Goal: Navigation & Orientation: Find specific page/section

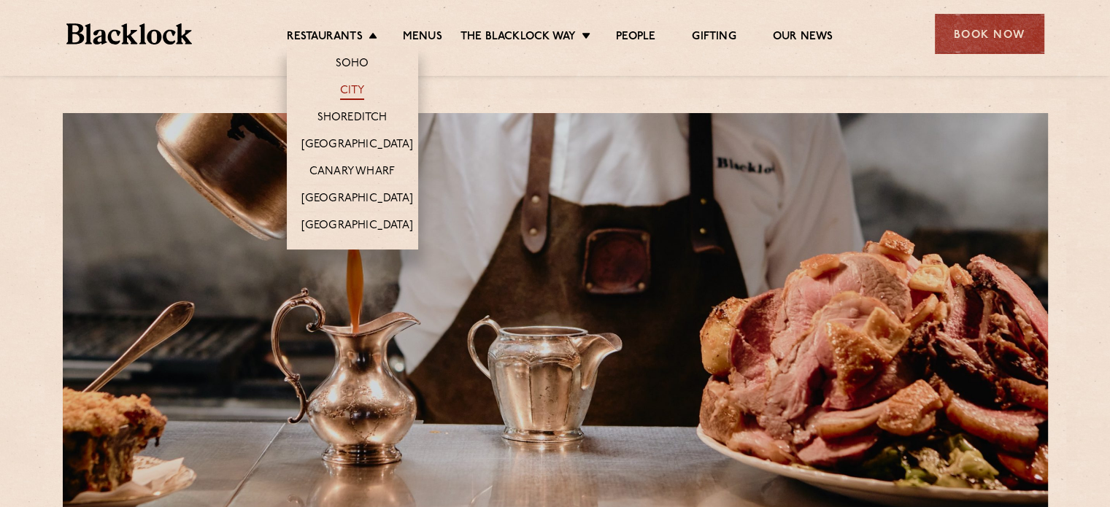
click at [350, 90] on link "City" at bounding box center [352, 92] width 25 height 16
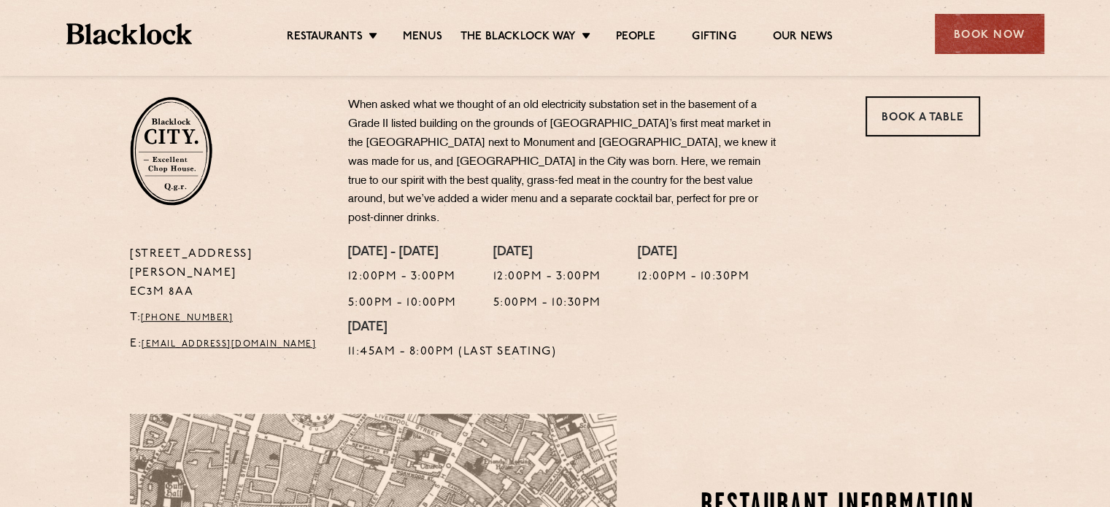
scroll to position [376, 0]
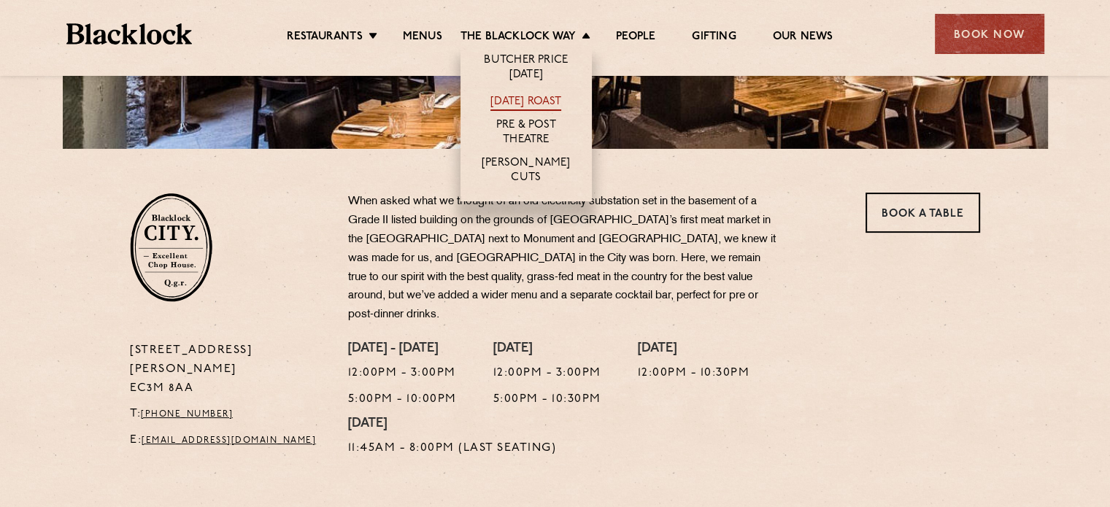
click at [546, 98] on link "[DATE] Roast" at bounding box center [525, 103] width 71 height 16
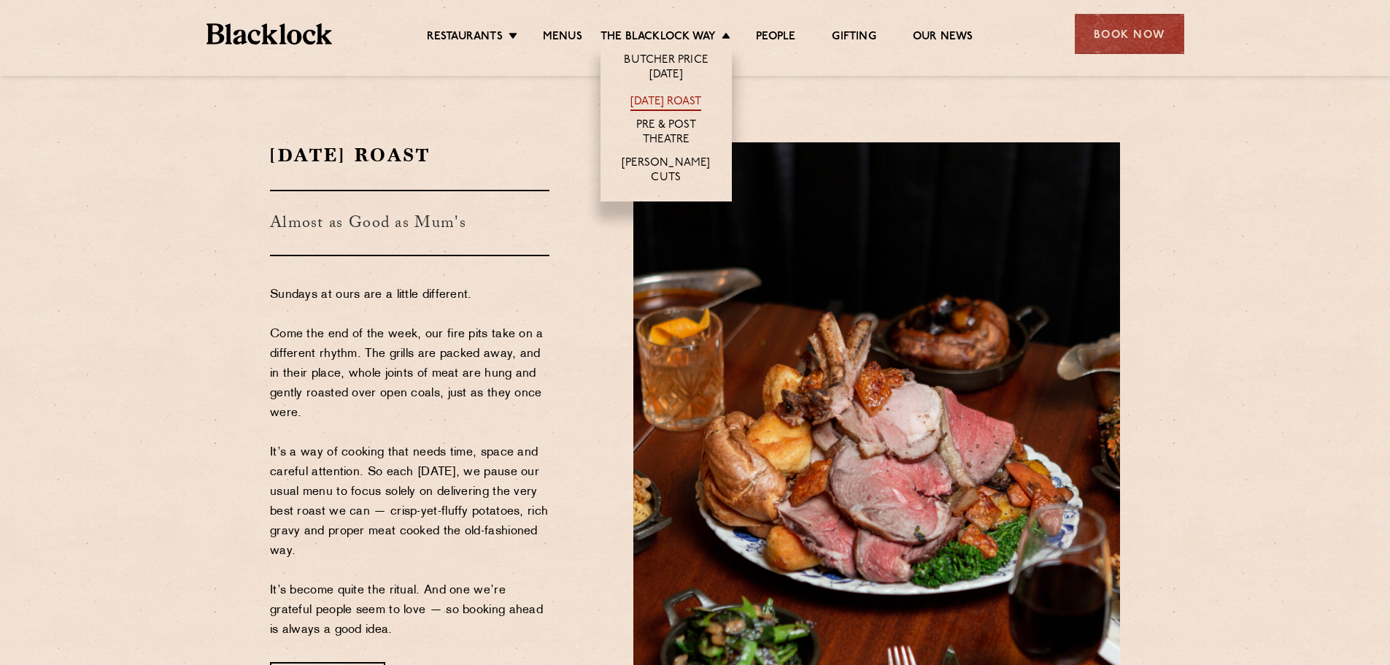
click at [652, 102] on link "[DATE] Roast" at bounding box center [665, 103] width 71 height 16
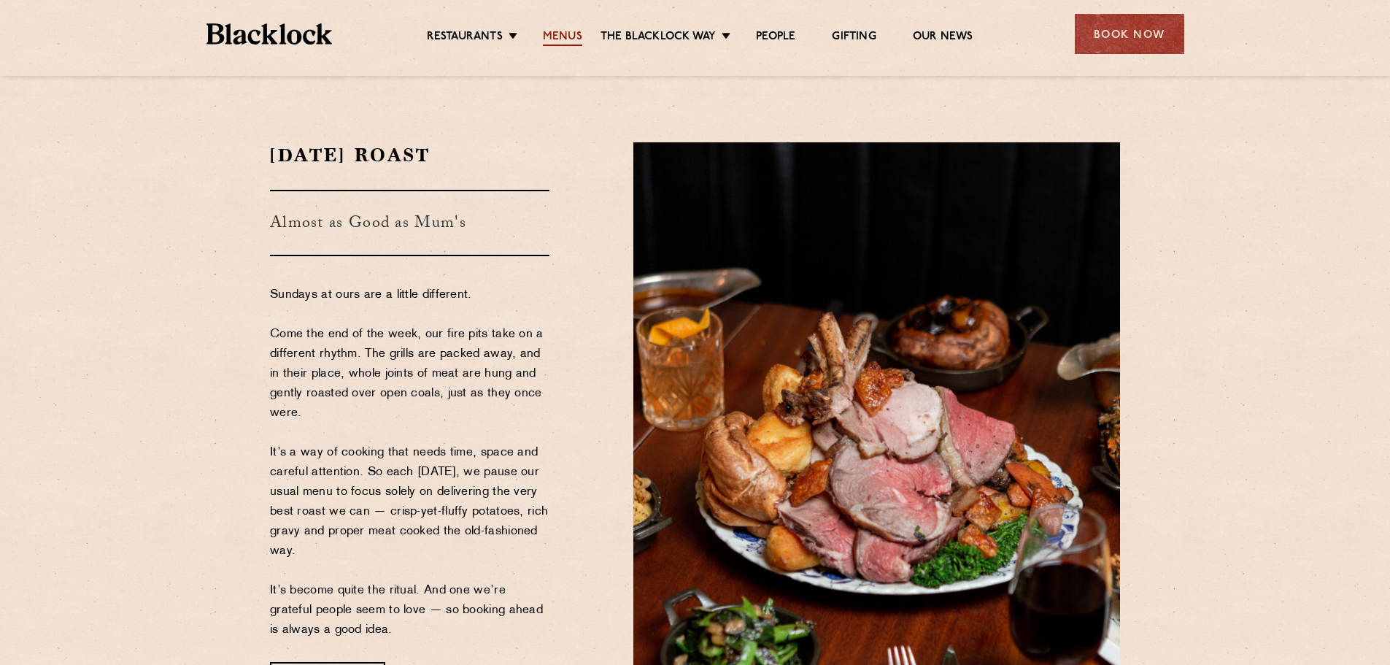
click at [560, 39] on link "Menus" at bounding box center [562, 38] width 39 height 16
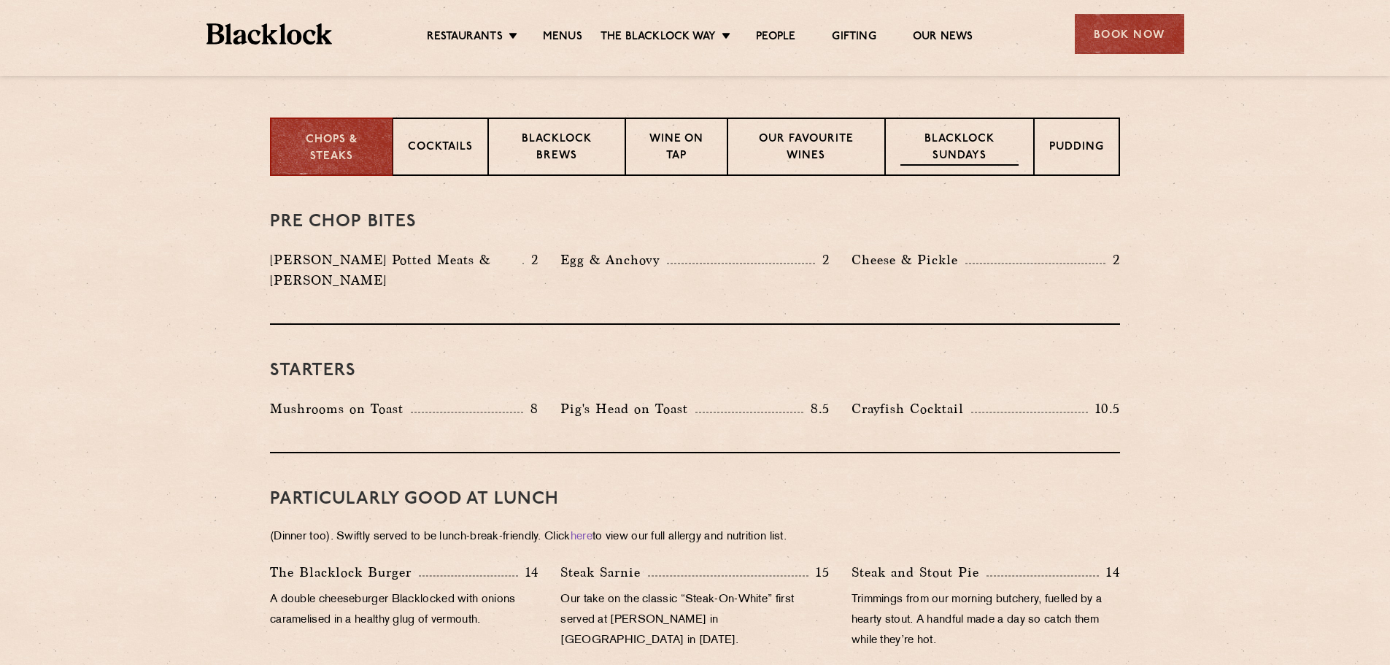
scroll to position [559, 0]
click at [928, 161] on p "Blacklock Sundays" at bounding box center [959, 148] width 118 height 34
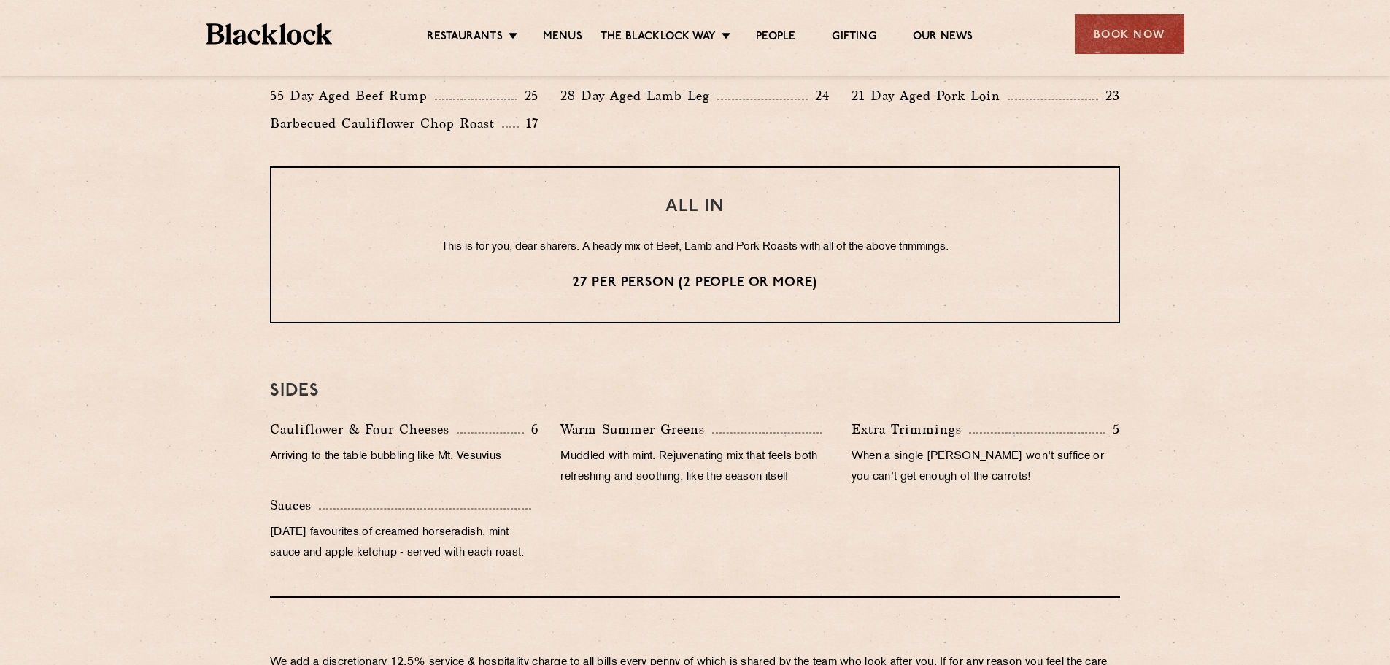
scroll to position [1167, 0]
